Goal: Information Seeking & Learning: Learn about a topic

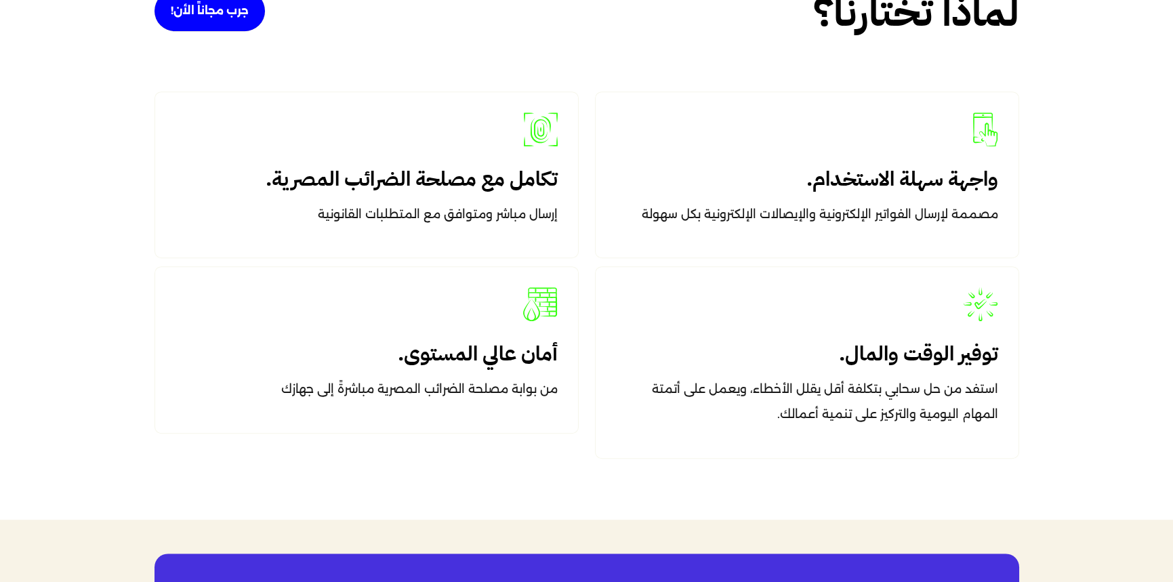
scroll to position [2142, 0]
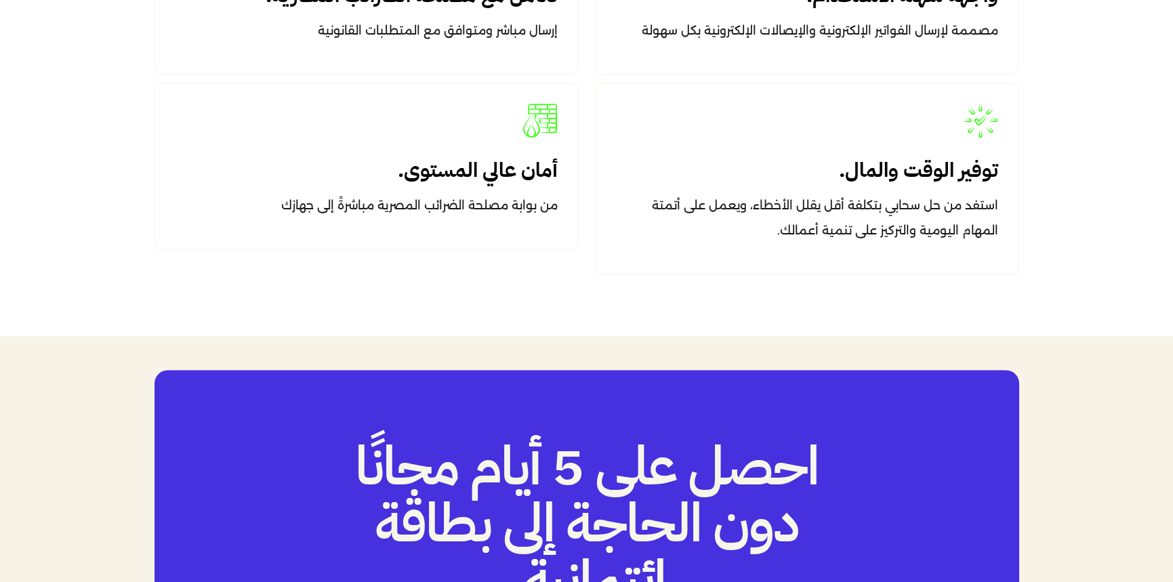
drag, startPoint x: 834, startPoint y: 273, endPoint x: 685, endPoint y: 321, distance: 156.1
click at [685, 321] on div "لماذا تختارنا؟ جرب مجاناً الأن! واجهة سهلة الاستخدام. مصممة لإرسال الفواتير الإ…" at bounding box center [586, 32] width 881 height 605
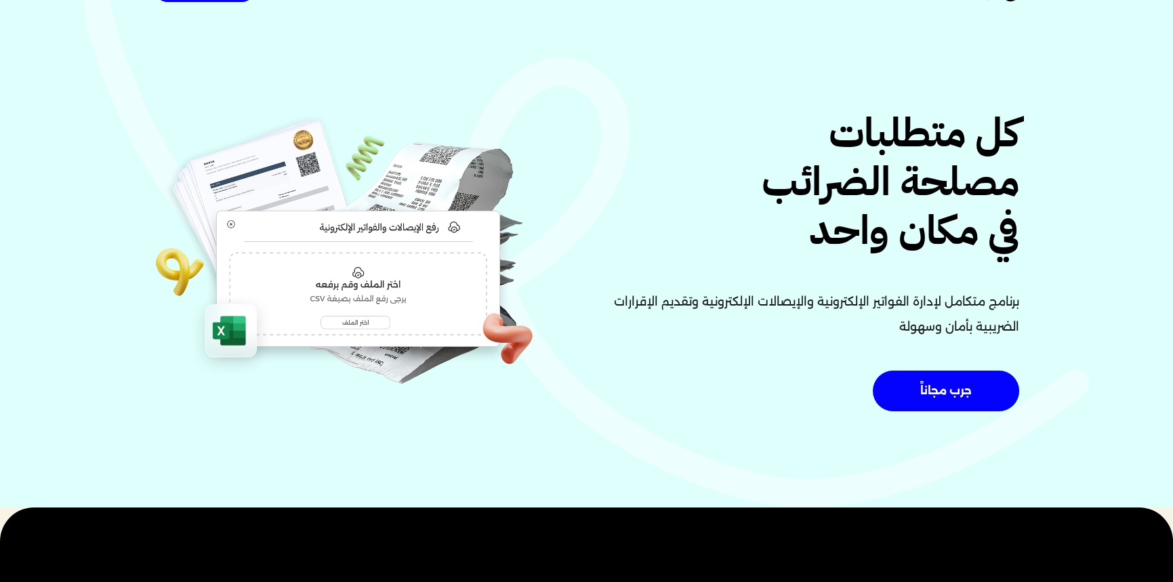
scroll to position [0, 0]
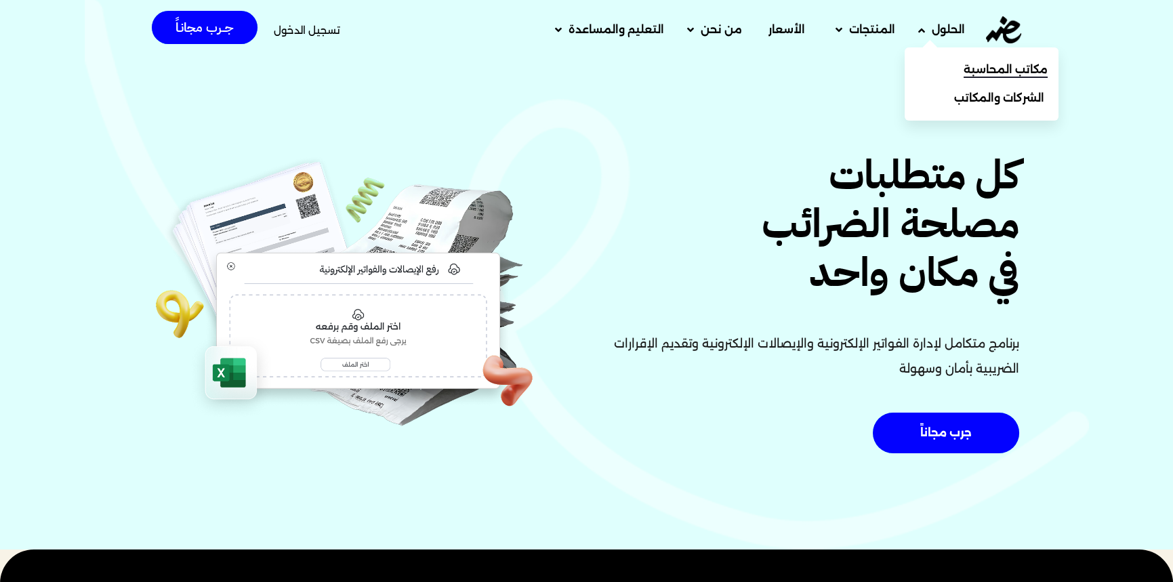
click at [949, 56] on link "مكاتب المحاسبة" at bounding box center [982, 70] width 154 height 28
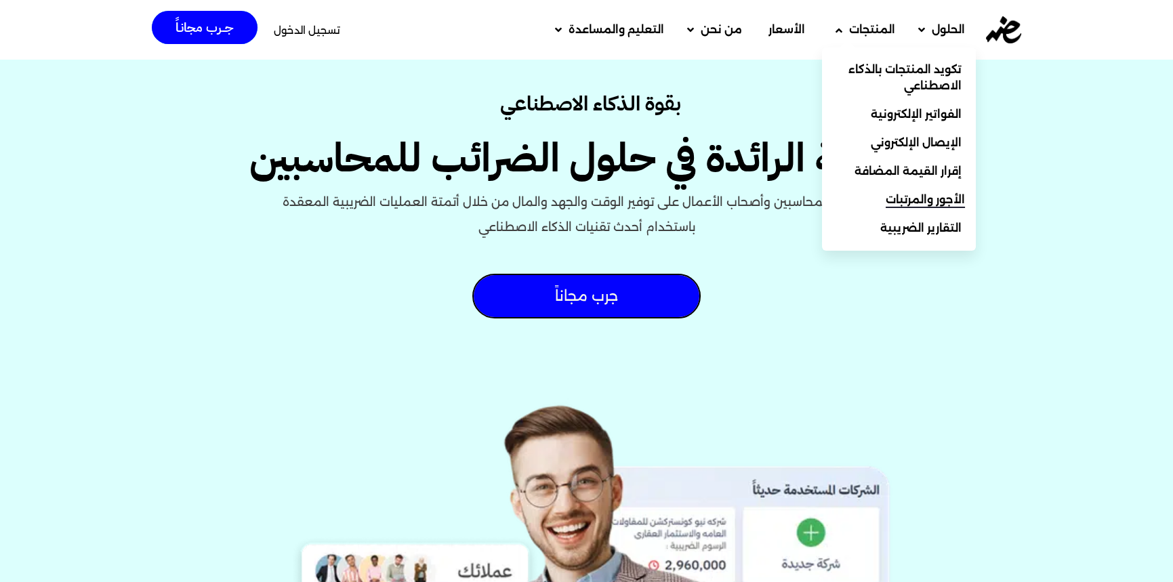
click at [971, 205] on link "الأجور والمرتبات" at bounding box center [899, 200] width 154 height 28
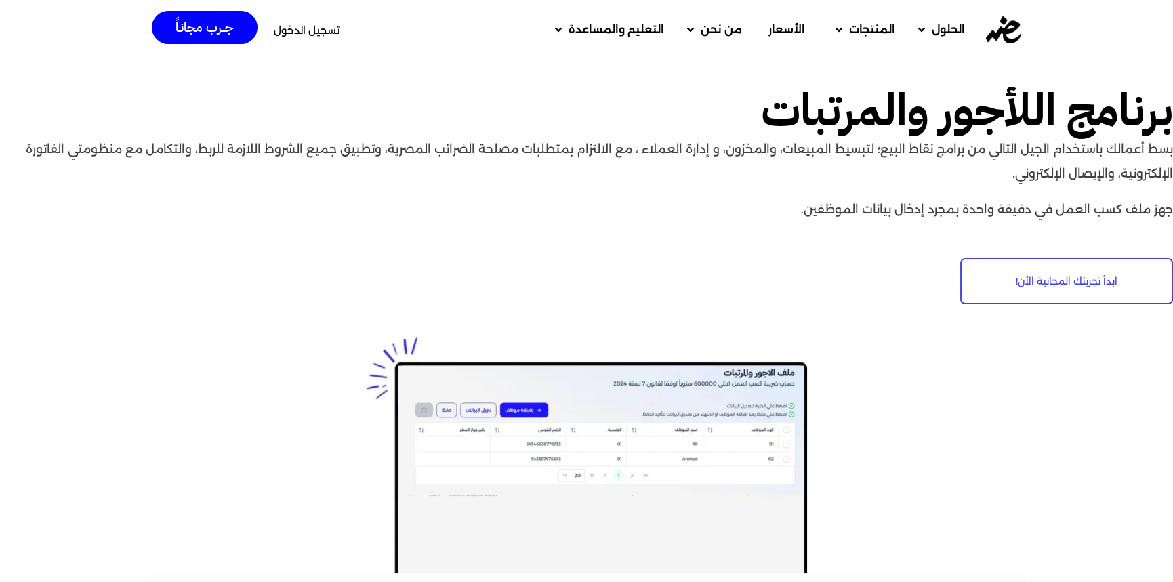
click at [1010, 36] on img at bounding box center [1003, 29] width 35 height 27
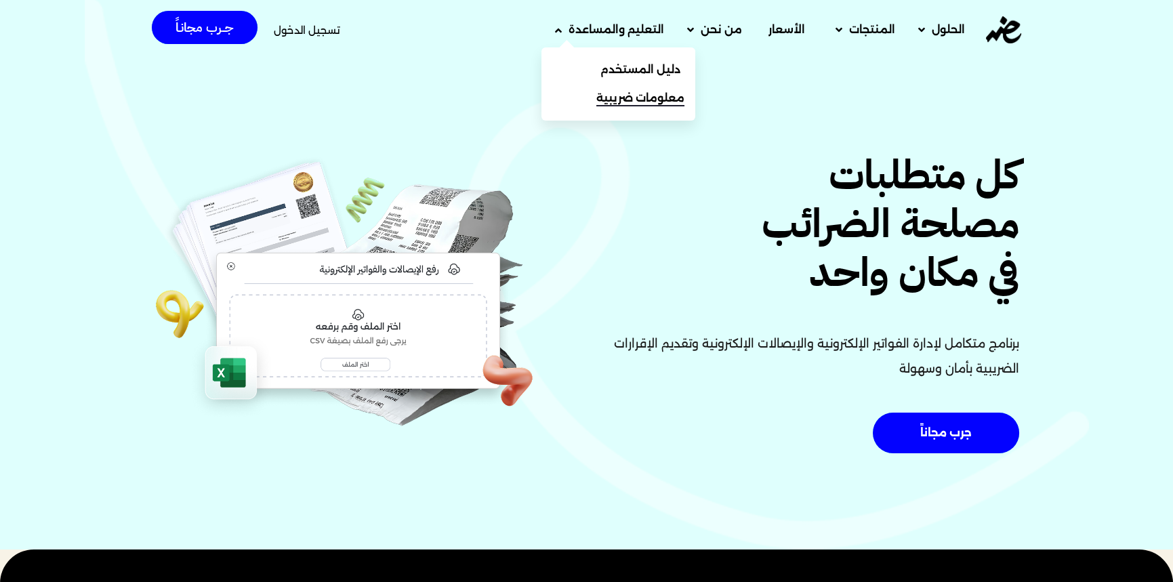
click at [624, 99] on span "معلومات ضريبية" at bounding box center [641, 98] width 88 height 16
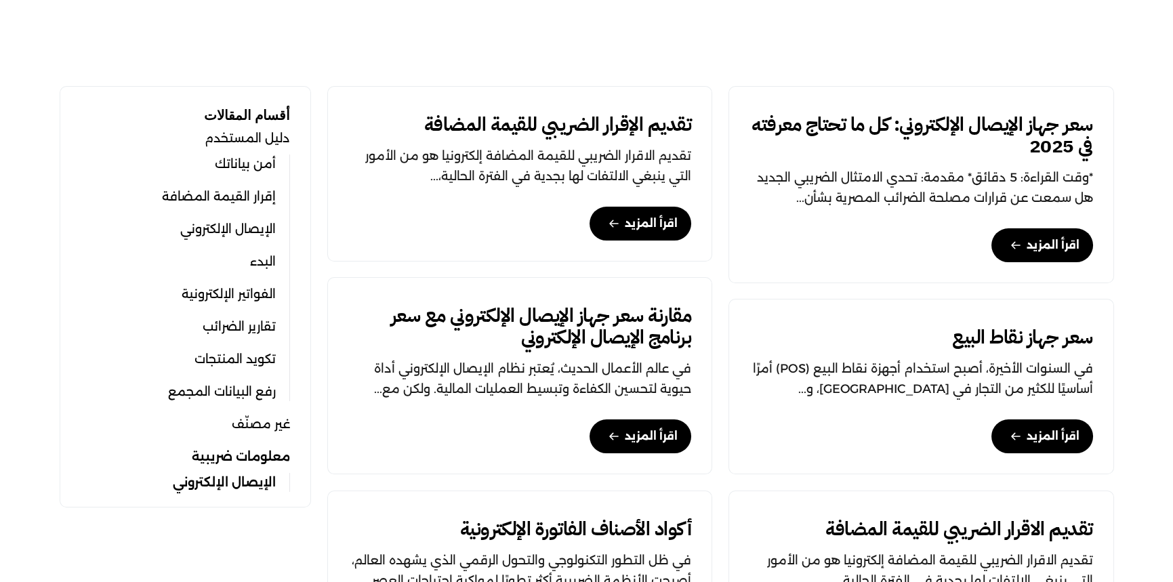
scroll to position [381, 0]
click at [854, 127] on link "سعر جهاز الإيصال الإلكتروني: كل ما تحتاج معرفته في 2025" at bounding box center [922, 136] width 344 height 43
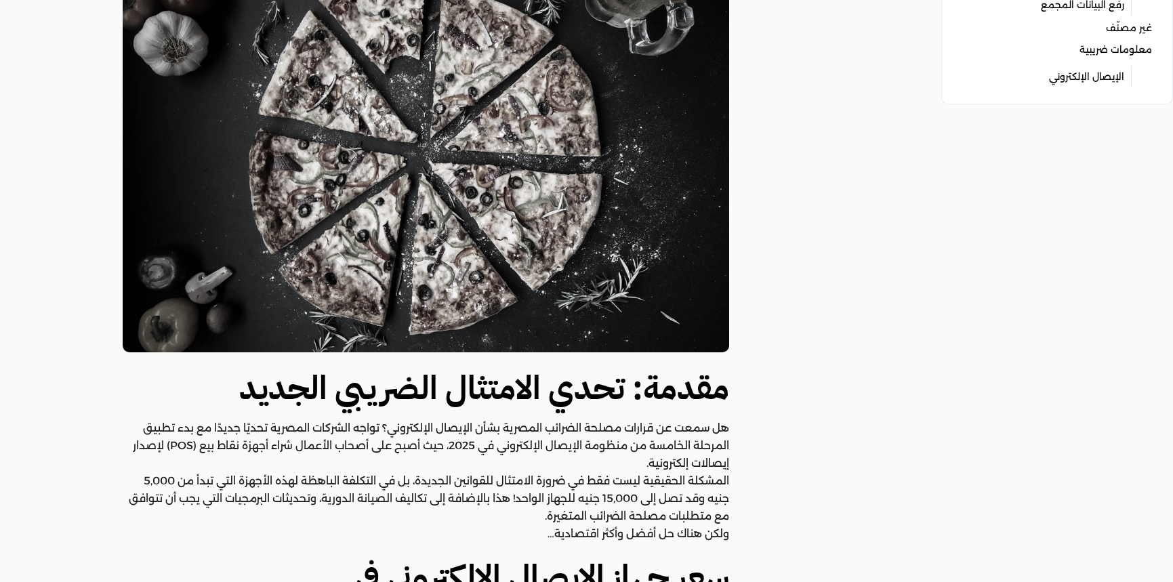
scroll to position [365, 0]
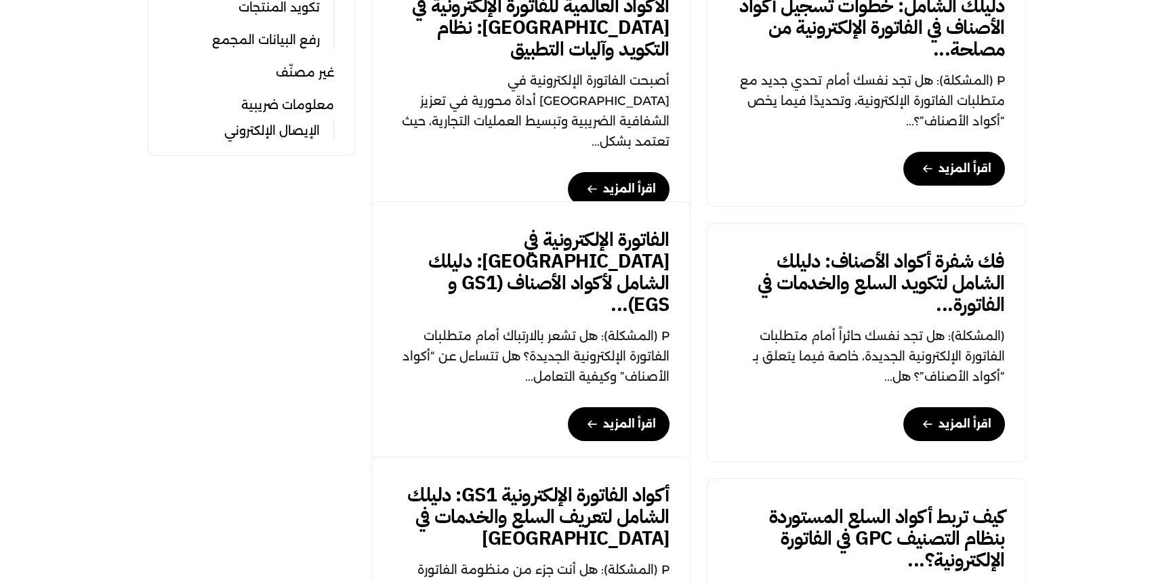
scroll to position [733, 0]
click at [944, 279] on link "فك شفرة أكواد الأصناف: دليلك الشامل لتكويد السلع والخدمات في الفاتورة..." at bounding box center [866, 283] width 277 height 65
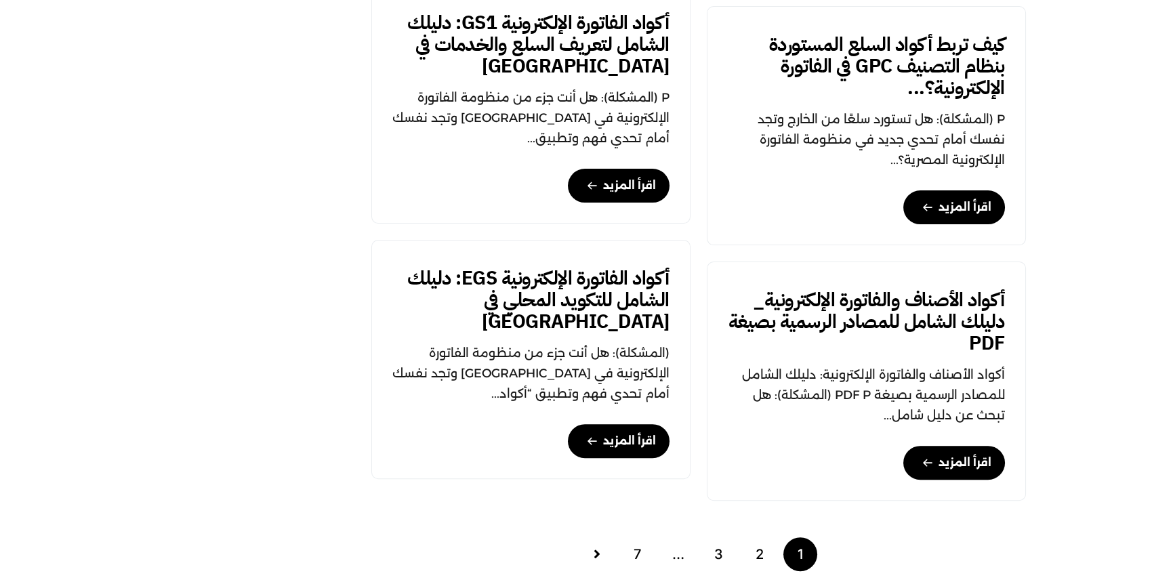
scroll to position [1281, 0]
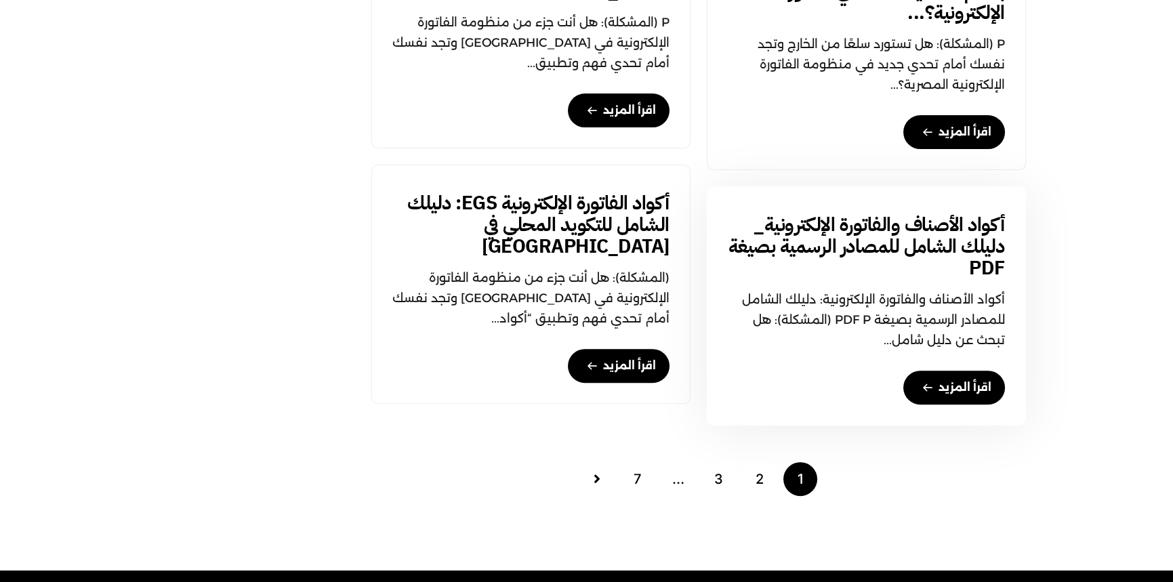
click at [946, 231] on link "أكواد الأصناف والفاتورة الإلكترونية_ دليلك الشامل للمصادر الرسمية بصيغة PDF" at bounding box center [866, 246] width 277 height 65
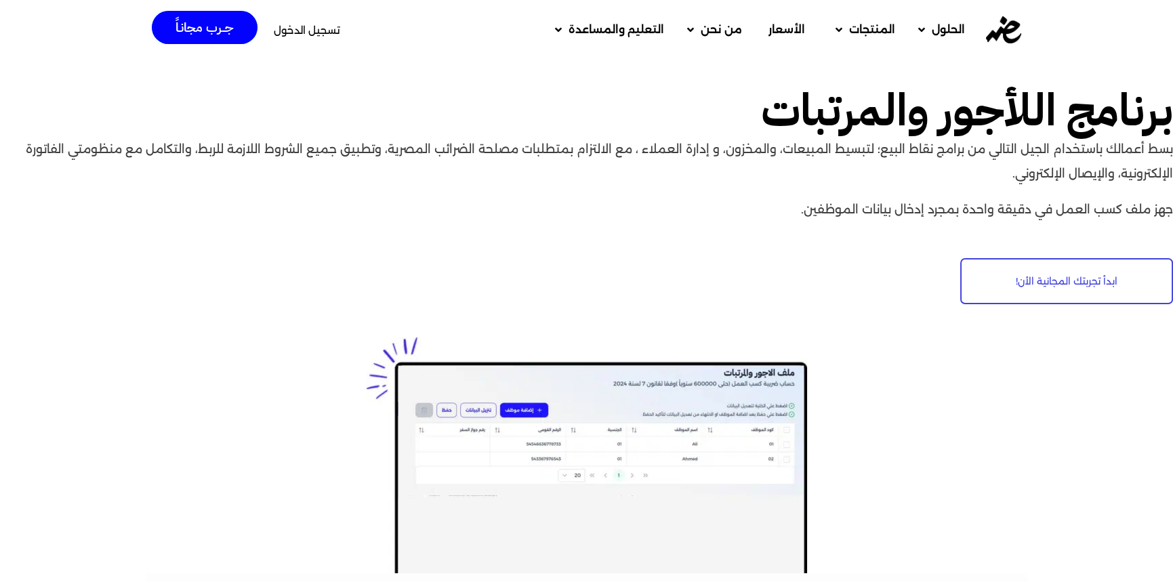
click at [181, 348] on div at bounding box center [586, 456] width 1173 height 236
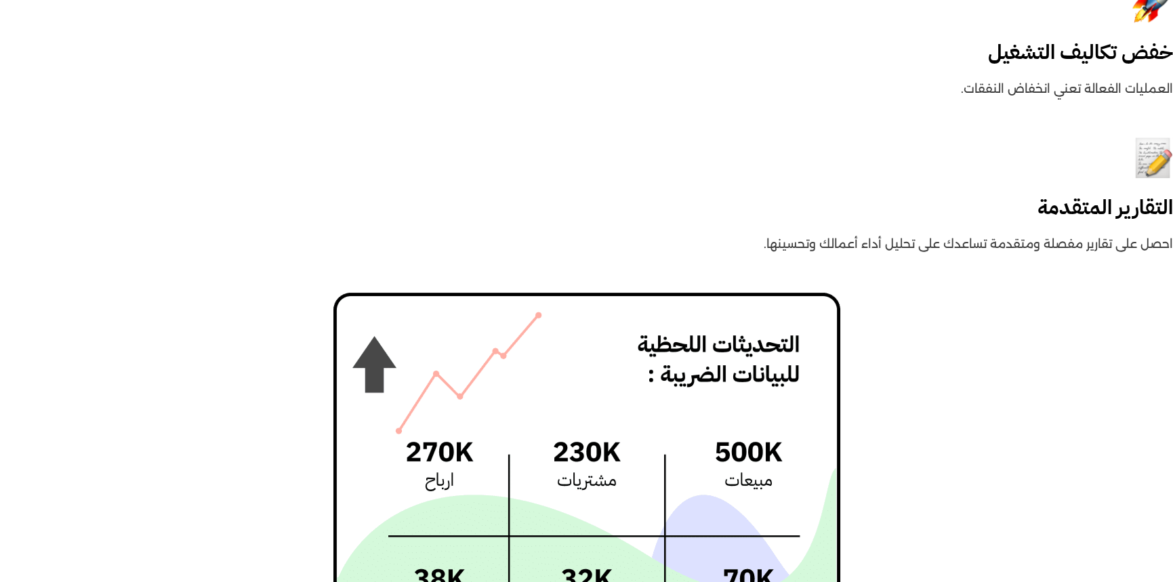
scroll to position [1981, 0]
drag, startPoint x: 857, startPoint y: 319, endPoint x: 1127, endPoint y: 219, distance: 287.6
click at [1127, 219] on h4 "التقارير المتقدمة" at bounding box center [586, 208] width 1173 height 24
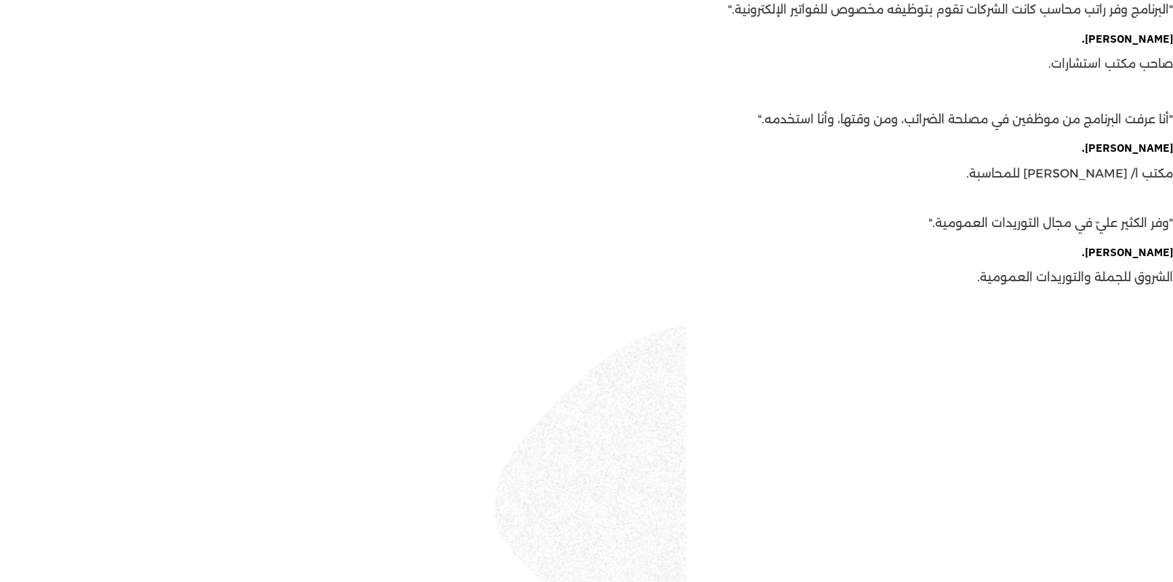
scroll to position [3227, 0]
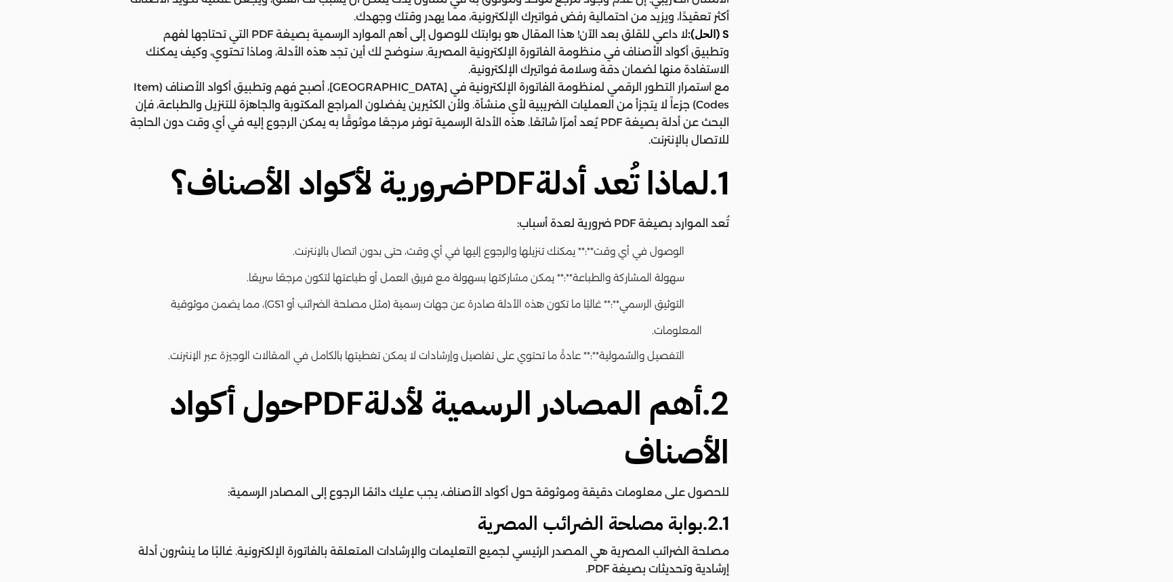
scroll to position [599, 0]
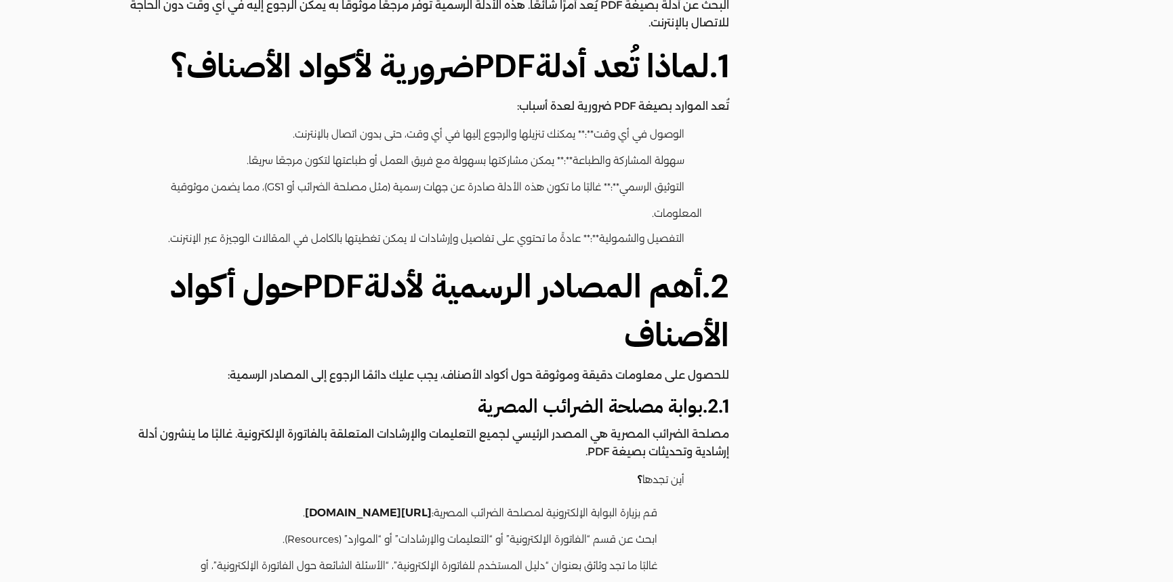
drag, startPoint x: 0, startPoint y: 0, endPoint x: 834, endPoint y: 282, distance: 880.2
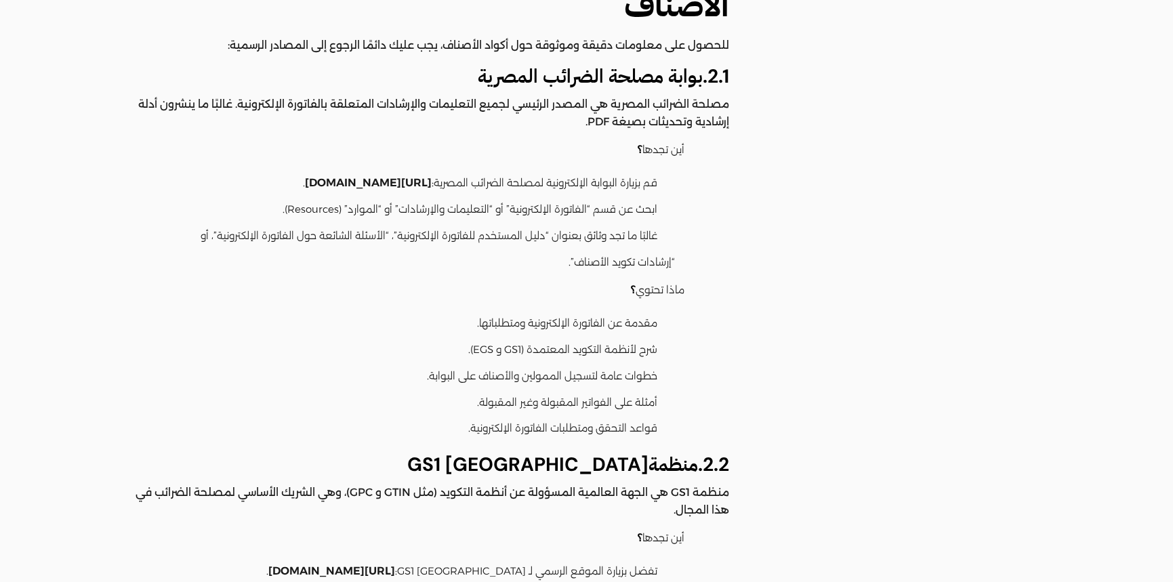
scroll to position [890, 0]
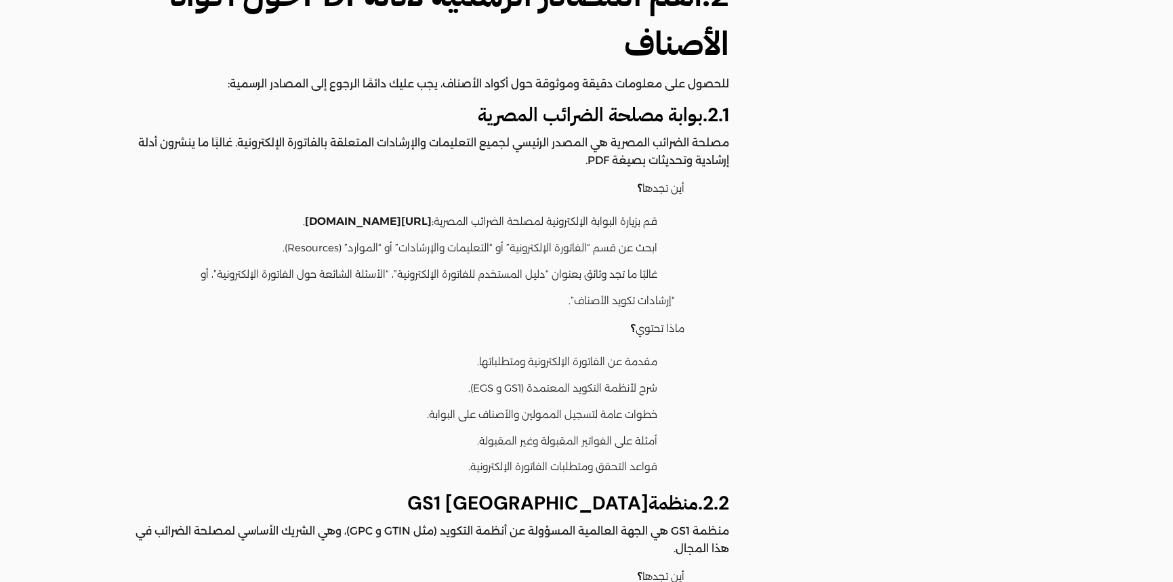
drag, startPoint x: 406, startPoint y: 250, endPoint x: 359, endPoint y: 260, distance: 47.9
click at [359, 260] on li "ابحث عن قسم “الفاتورة الإلكترونية” أو “التعليمات والإرشادات” أو “الموارد” (Reso…" at bounding box center [418, 249] width 513 height 26
click at [376, 227] on link "[URL][DOMAIN_NAME]" at bounding box center [368, 221] width 127 height 25
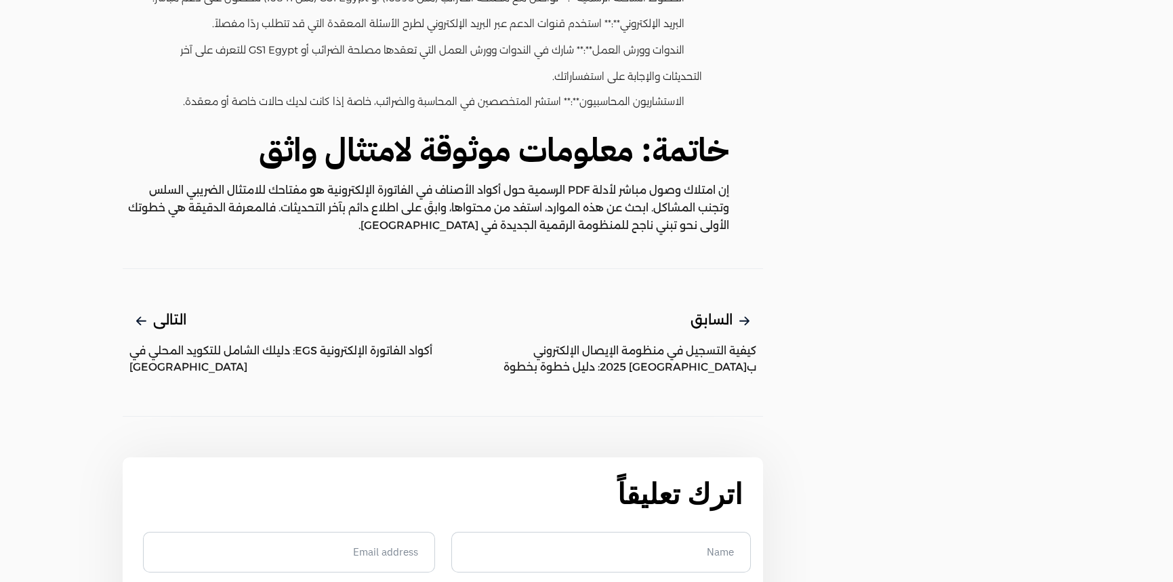
scroll to position [2720, 0]
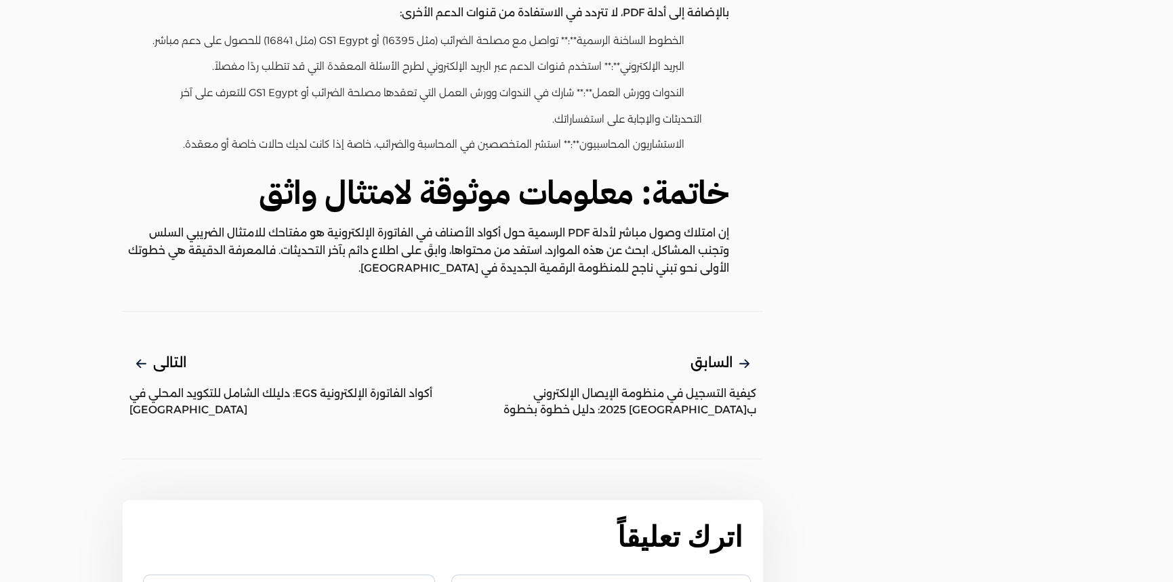
click at [546, 218] on h2 "خاتمة: معلومات موثوقة لامتثال واثق" at bounding box center [426, 193] width 607 height 49
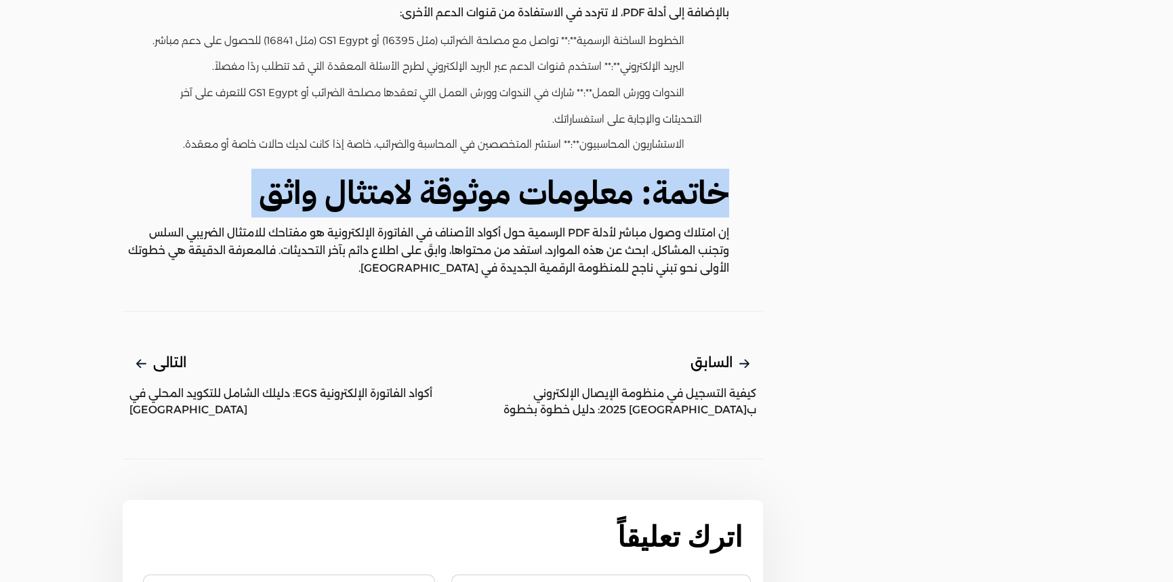
click at [546, 218] on h2 "خاتمة: معلومات موثوقة لامتثال واثق" at bounding box center [426, 193] width 607 height 49
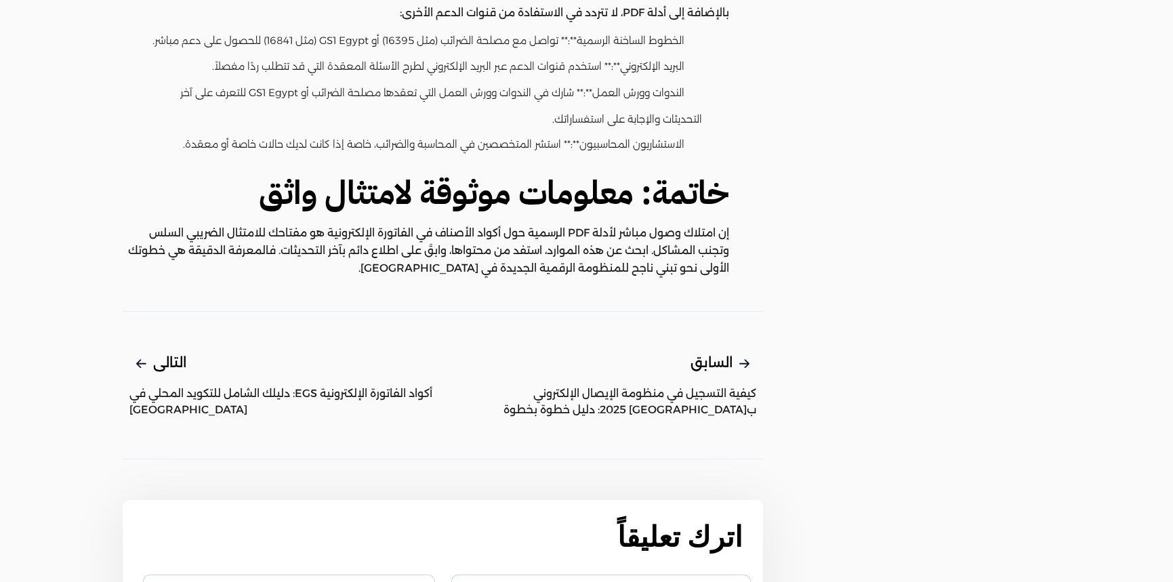
click at [528, 253] on p "إن امتلاك وصول مباشر لأدلة PDF الرسمية حول أكواد الأصناف في الفاتورة الإلكتروني…" at bounding box center [426, 250] width 607 height 53
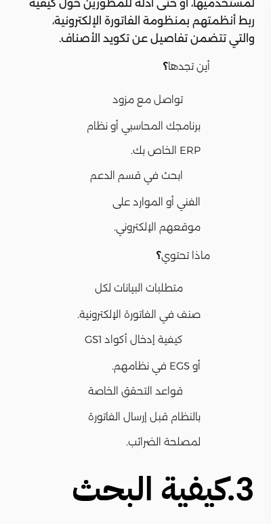
scroll to position [4061, 0]
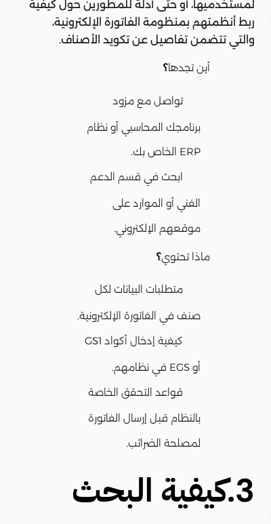
click at [68, 218] on li "ابحث في قسم الدعم الفني أو الموارد على موقعهم الإلكتروني." at bounding box center [132, 203] width 137 height 76
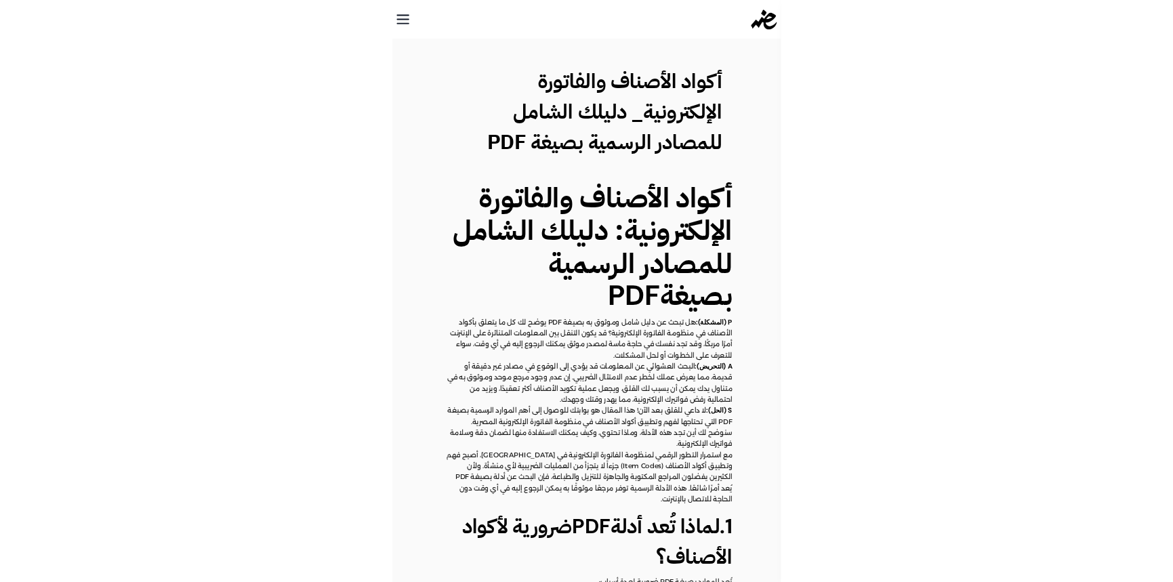
scroll to position [0, 0]
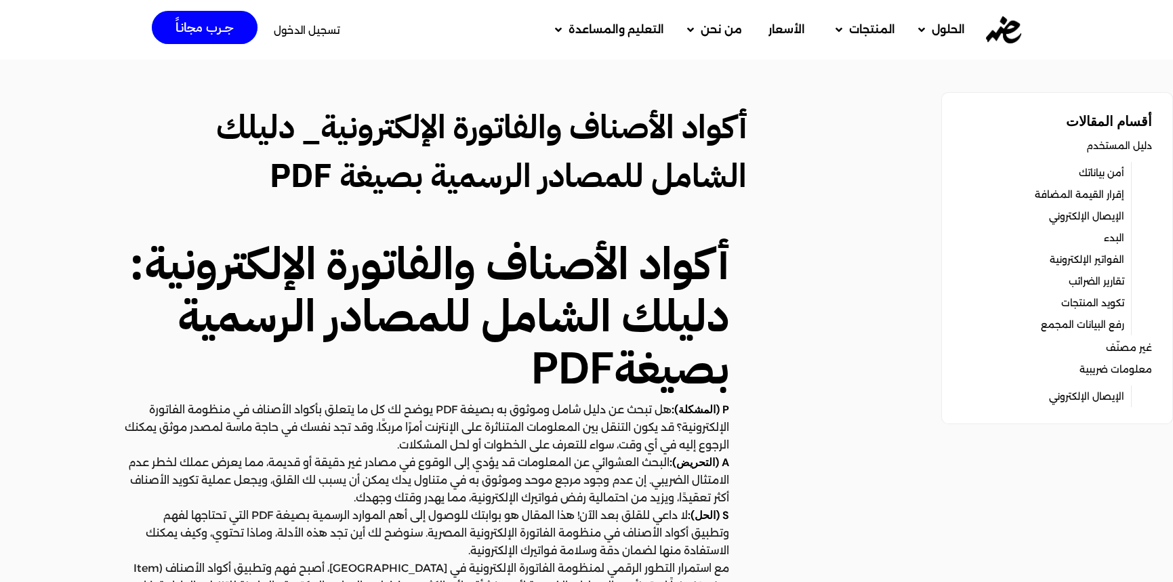
click at [1105, 170] on link "أمن بياناتك" at bounding box center [1101, 172] width 45 height 19
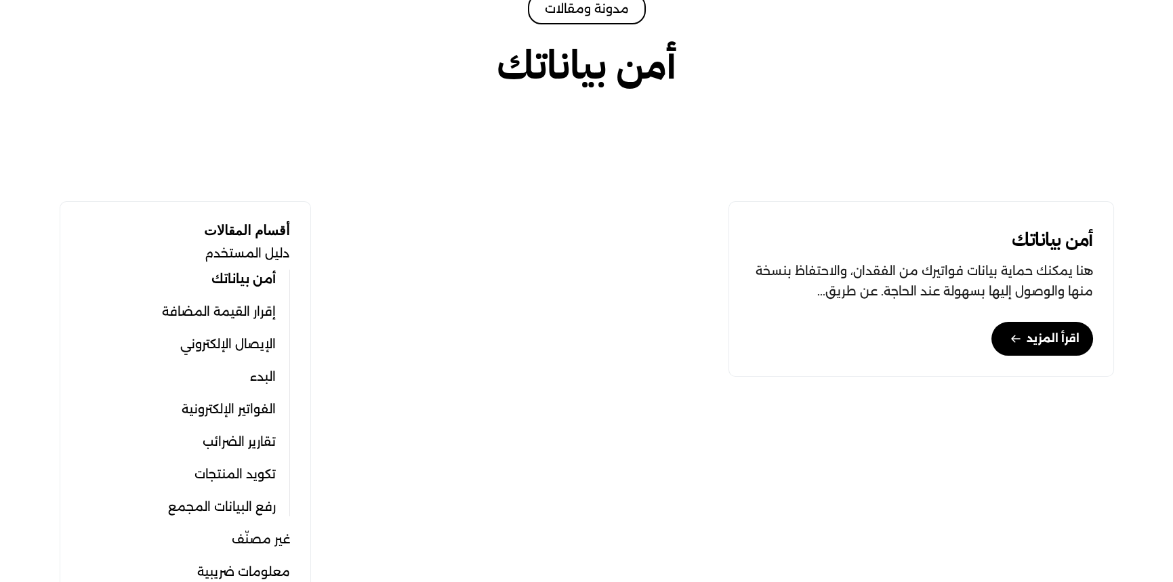
scroll to position [266, 0]
drag, startPoint x: 0, startPoint y: 0, endPoint x: 784, endPoint y: 338, distance: 853.2
click at [784, 338] on div "اقرأ المزيد" at bounding box center [922, 340] width 344 height 34
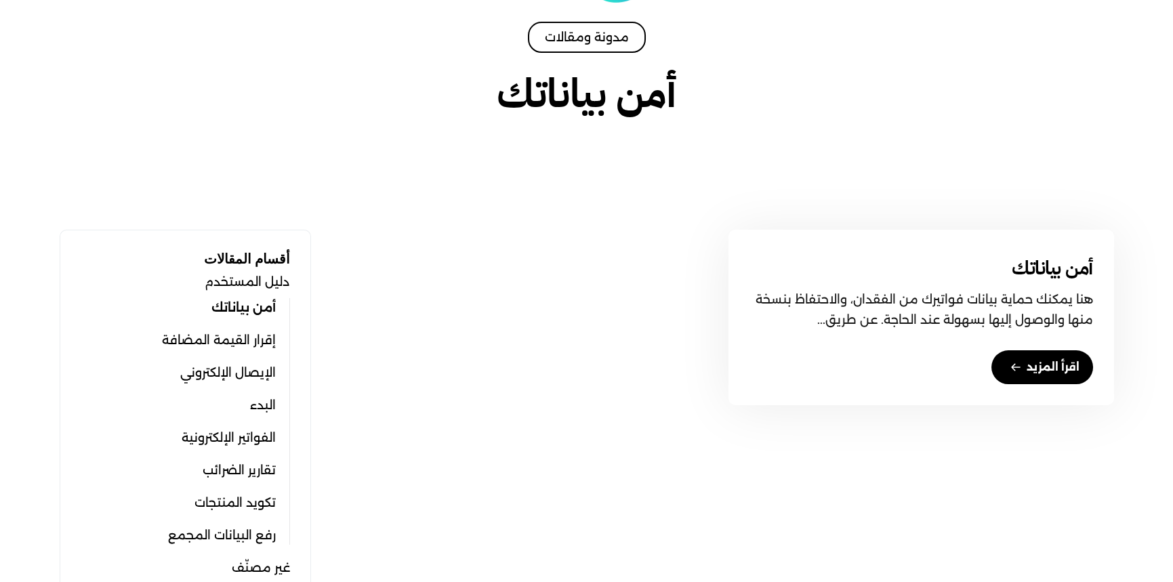
scroll to position [253, 0]
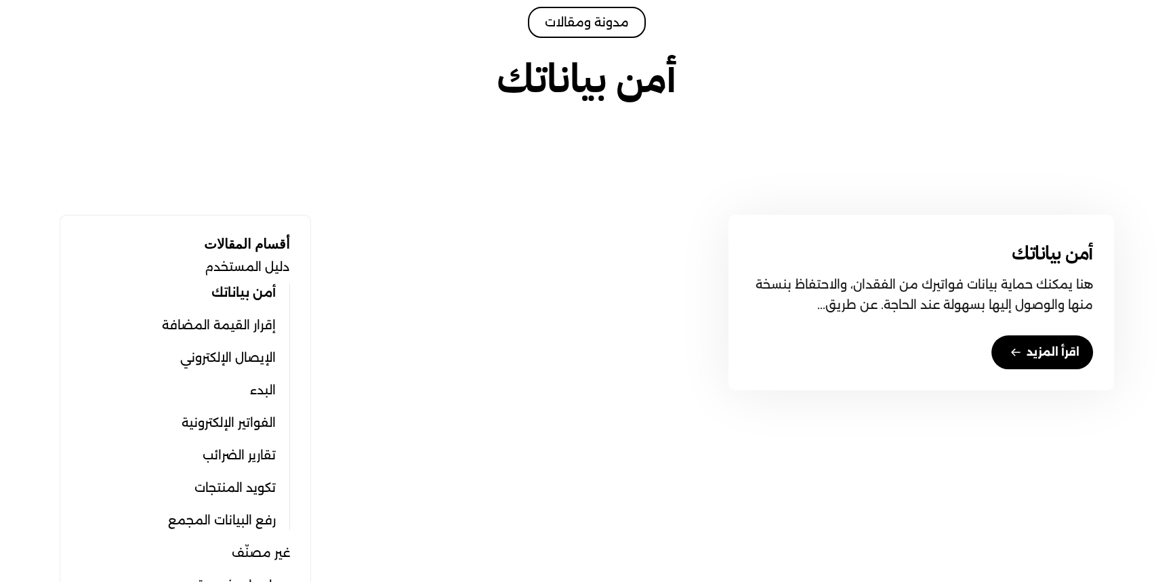
click at [1036, 356] on link "اقرأ المزيد" at bounding box center [1043, 353] width 102 height 34
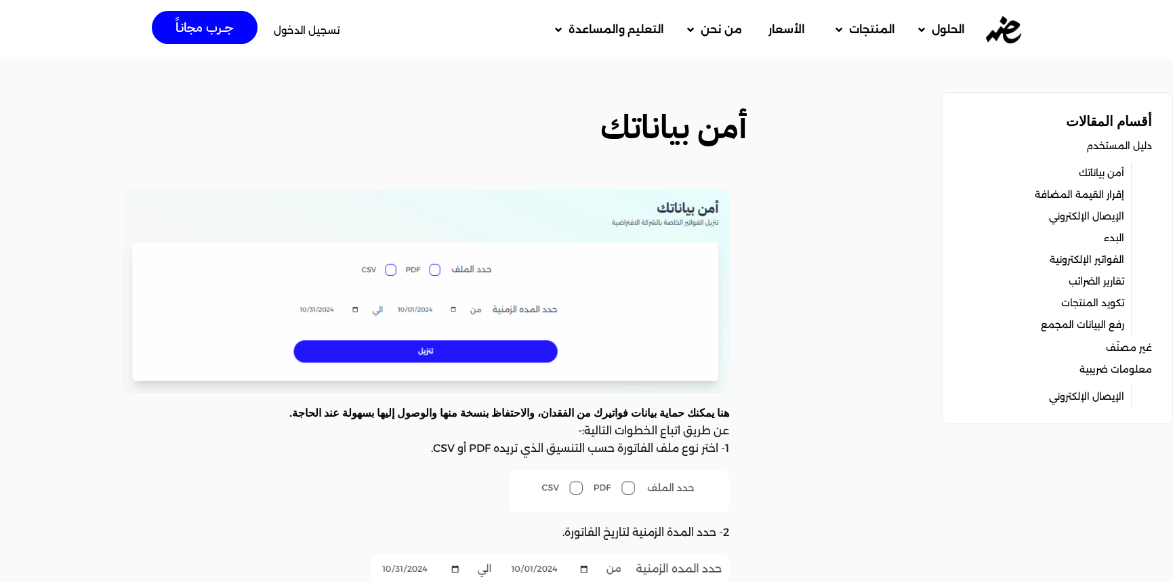
click at [440, 307] on img at bounding box center [426, 291] width 607 height 203
click at [435, 334] on img at bounding box center [426, 291] width 607 height 203
click at [679, 221] on img at bounding box center [426, 291] width 607 height 203
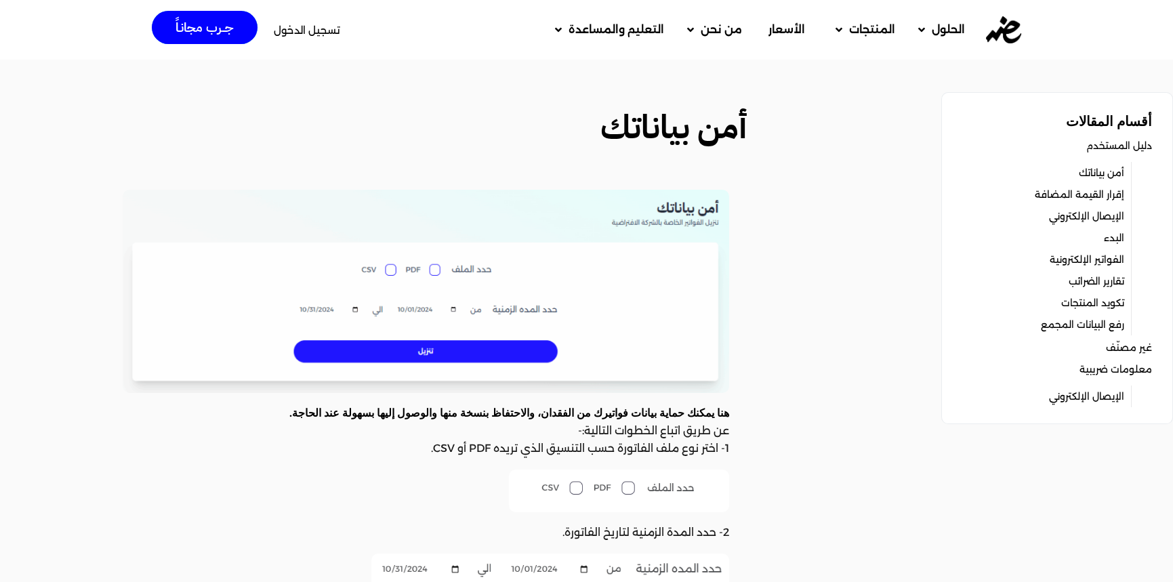
click at [432, 266] on img at bounding box center [426, 291] width 607 height 203
click at [390, 274] on img at bounding box center [426, 291] width 607 height 203
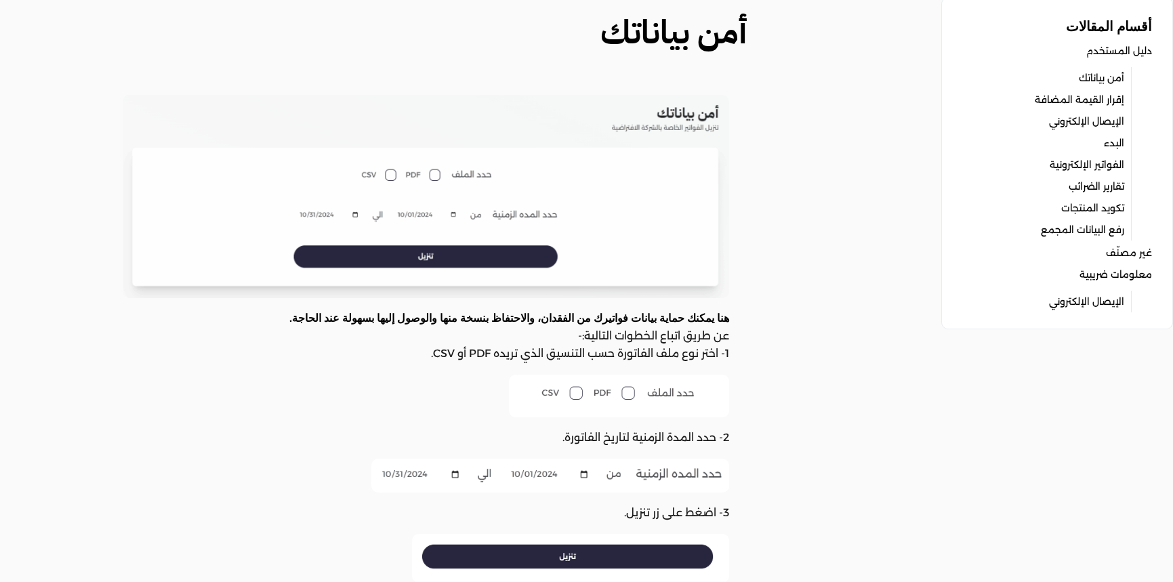
scroll to position [95, 0]
click at [576, 392] on img at bounding box center [619, 396] width 220 height 43
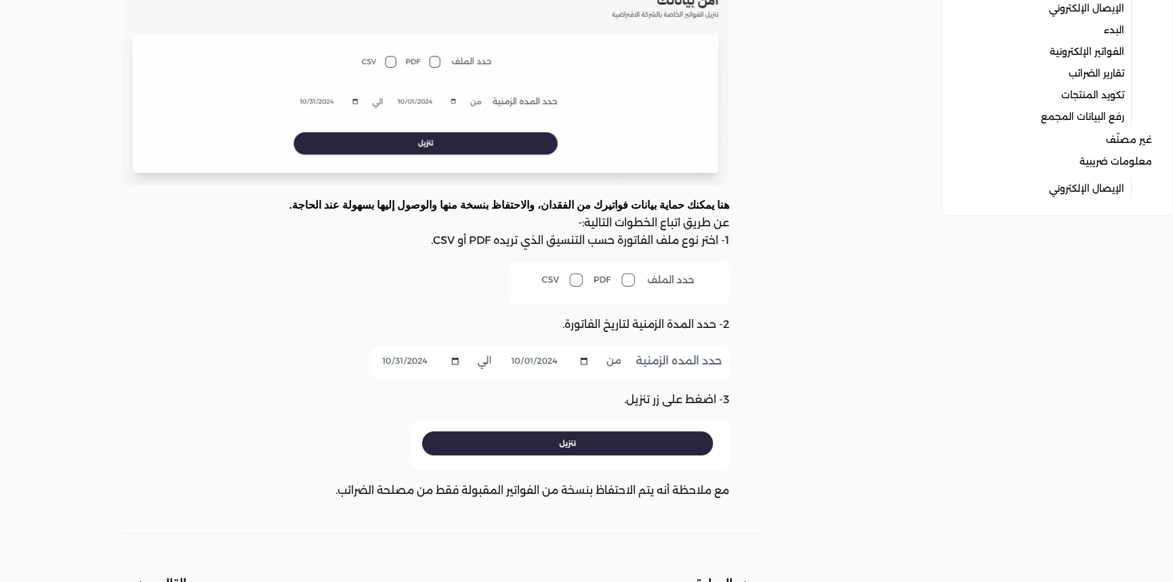
click at [613, 366] on img at bounding box center [550, 363] width 358 height 34
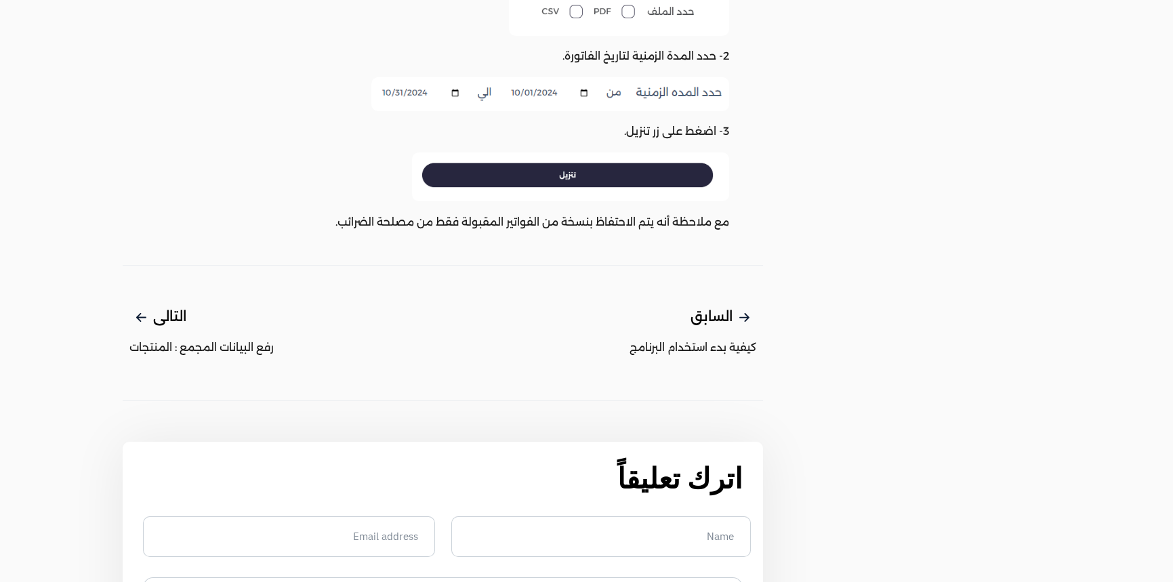
scroll to position [510, 0]
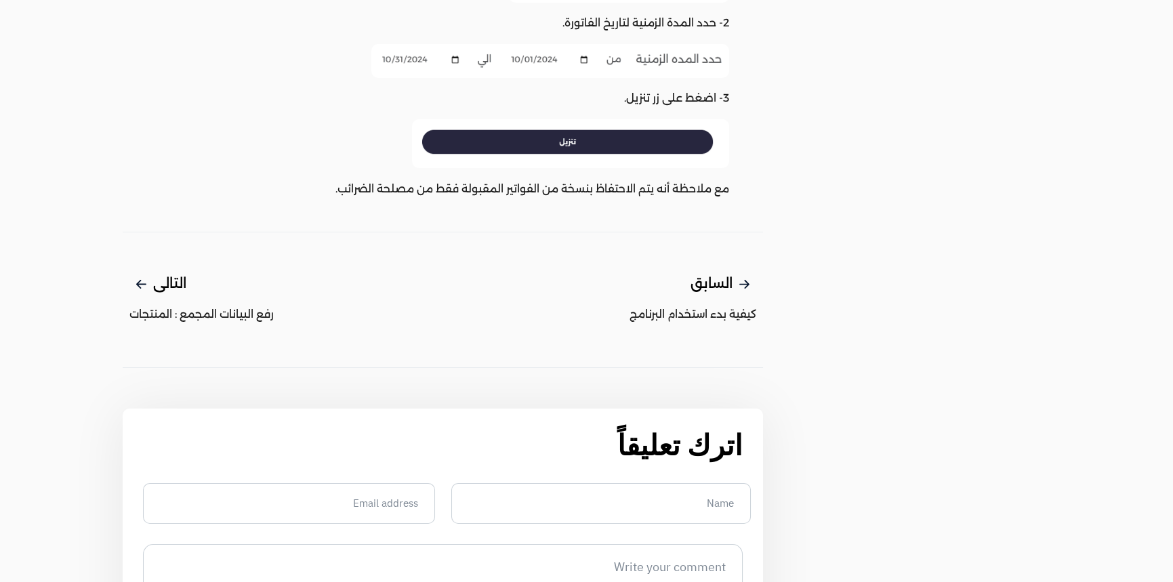
drag, startPoint x: 613, startPoint y: 366, endPoint x: 476, endPoint y: 320, distance: 144.5
click at [476, 320] on div "السابق كيفية بدء استخدام البرنامج" at bounding box center [603, 300] width 320 height 54
